Goal: Find specific page/section: Find specific page/section

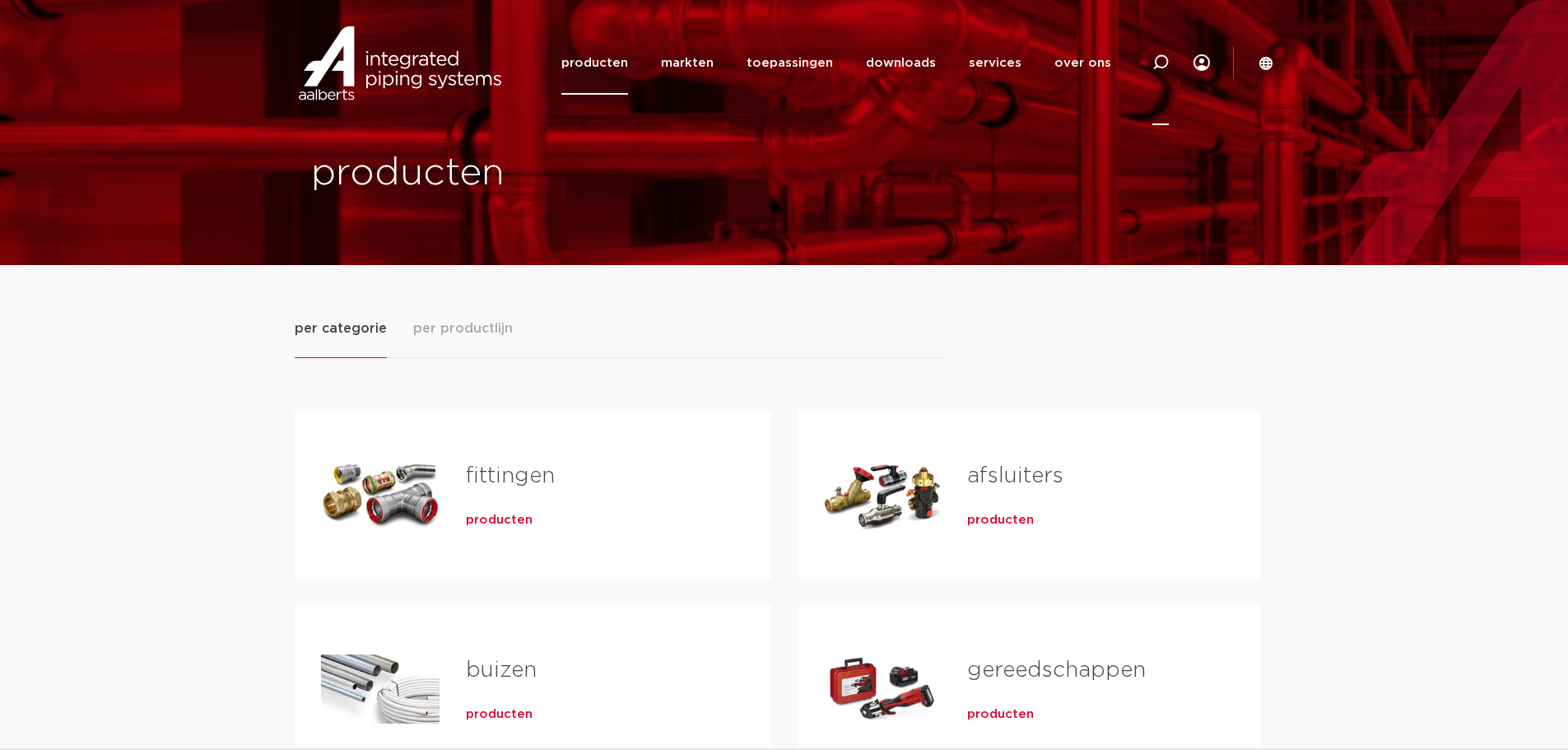
click at [1163, 65] on icon at bounding box center [1160, 62] width 16 height 16
type input "6207201"
click button "Zoeken" at bounding box center [0, 0] width 0 height 0
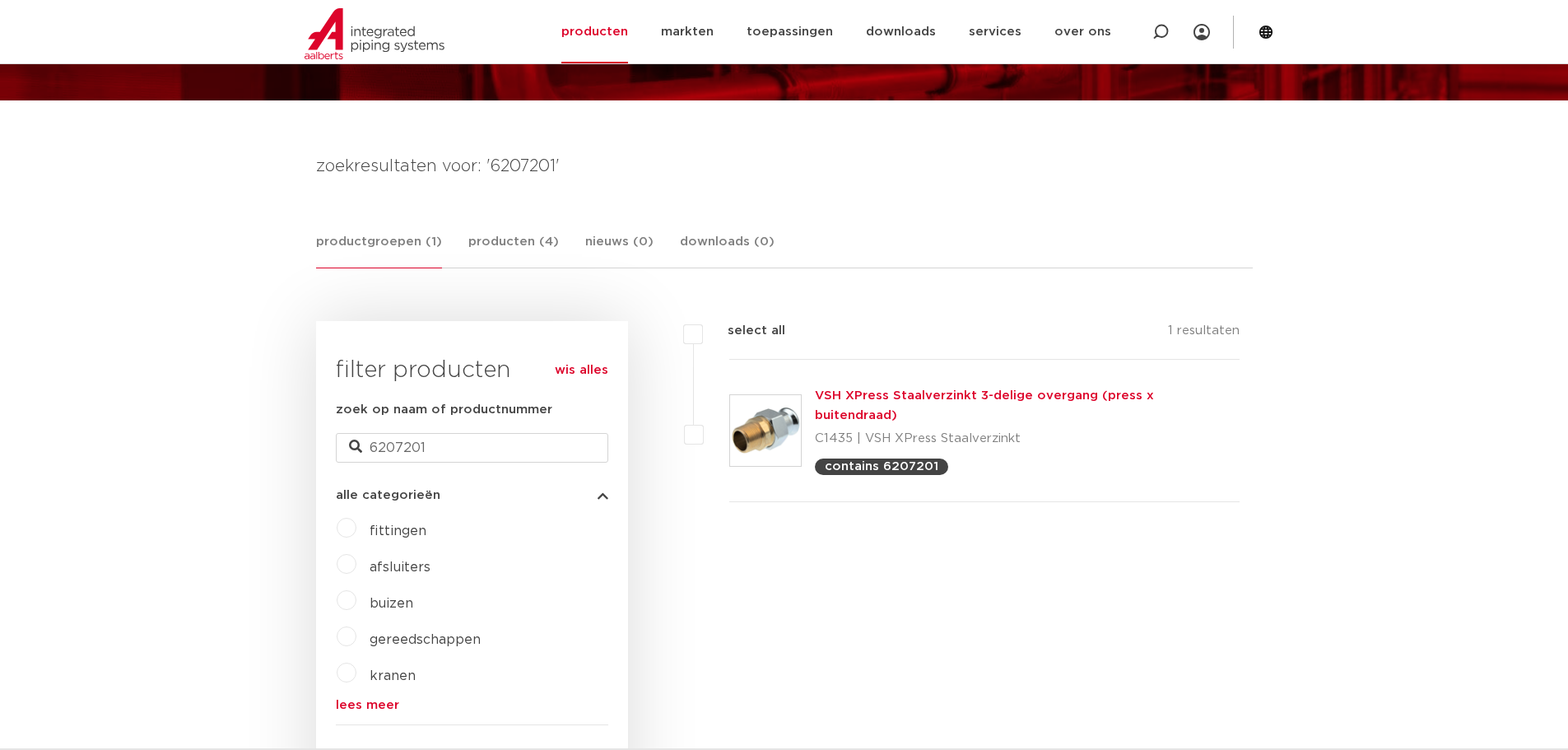
click at [958, 400] on link "VSH XPress Staalverzinkt 3-delige overgang (press x buitendraad)" at bounding box center [984, 406] width 339 height 32
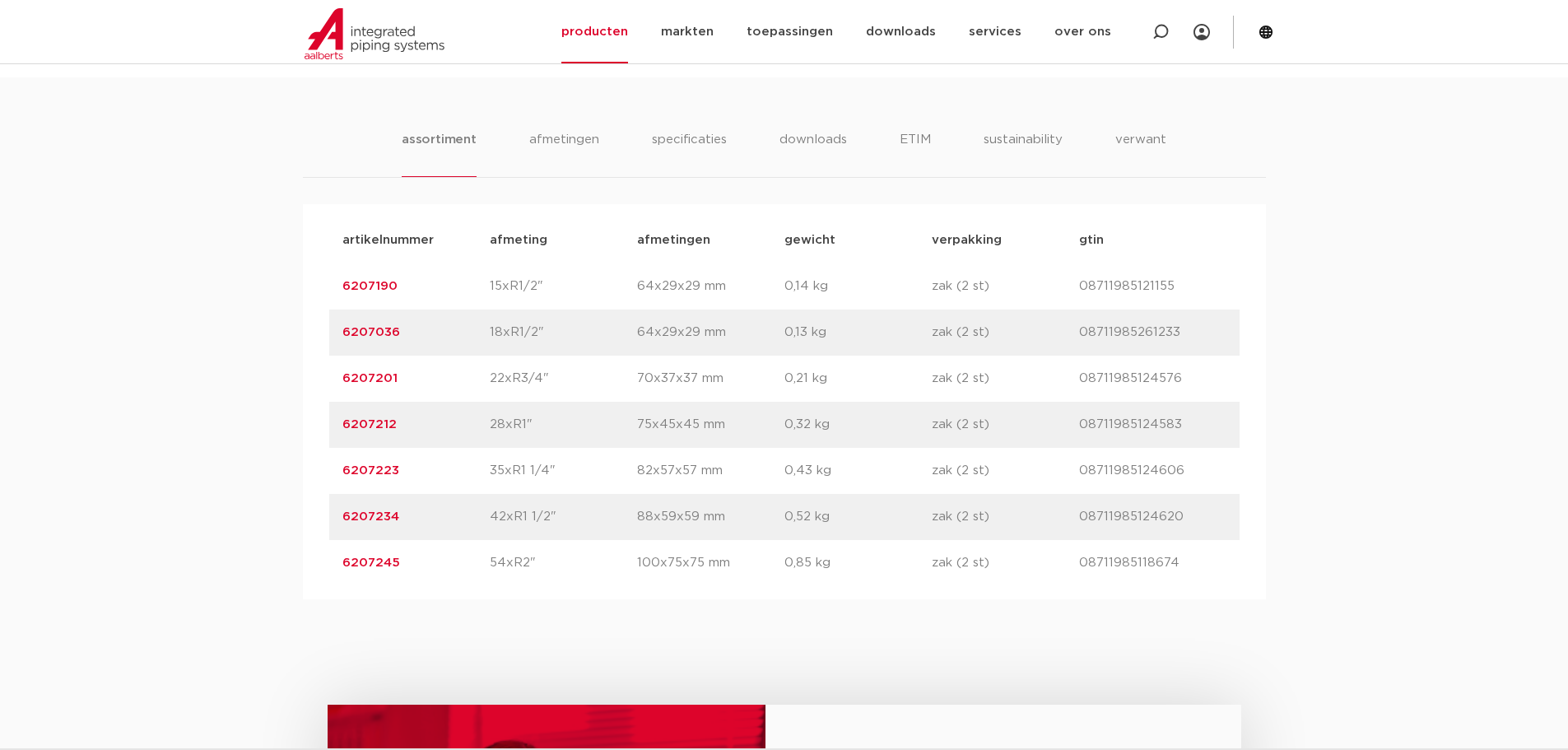
scroll to position [1070, 0]
